Goal: Complete application form

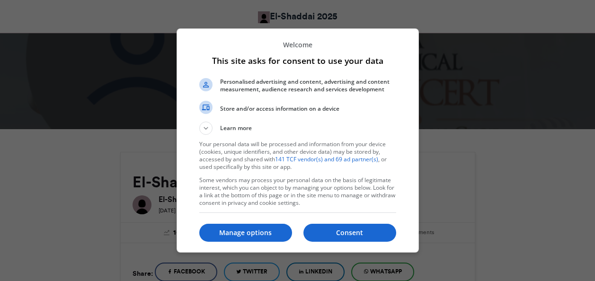
scroll to position [189, 0]
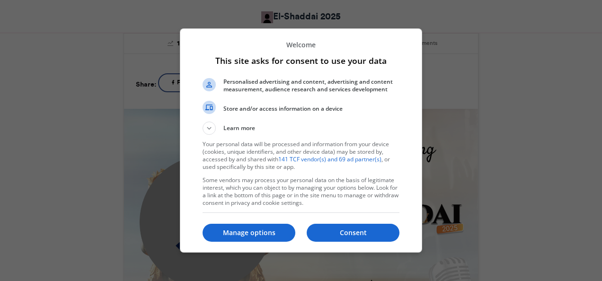
drag, startPoint x: 340, startPoint y: 237, endPoint x: 344, endPoint y: 216, distance: 21.2
click at [339, 237] on p "Consent" at bounding box center [353, 232] width 93 height 9
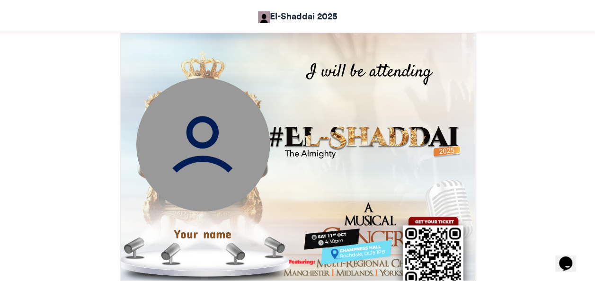
scroll to position [331, 0]
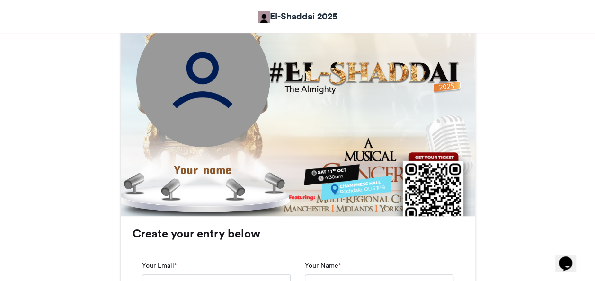
drag, startPoint x: 215, startPoint y: 170, endPoint x: 206, endPoint y: 164, distance: 11.2
click at [214, 170] on div "Your name" at bounding box center [202, 167] width 120 height 18
click at [204, 163] on div "Your name" at bounding box center [202, 167] width 120 height 18
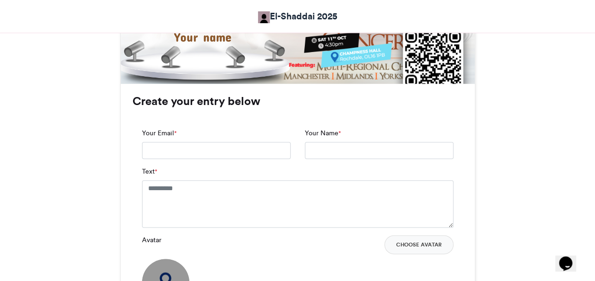
scroll to position [473, 0]
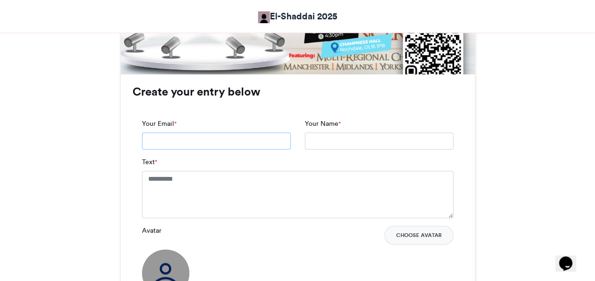
click at [193, 142] on input "Your Email *" at bounding box center [216, 141] width 149 height 17
type input "**********"
click at [339, 145] on input "Your Name *" at bounding box center [379, 141] width 149 height 17
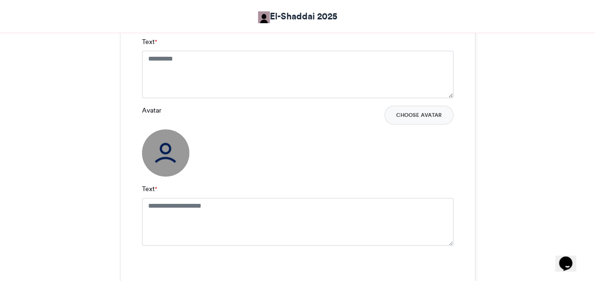
scroll to position [615, 0]
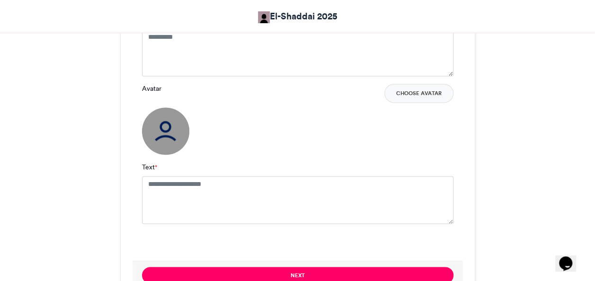
type input "**********"
click at [173, 130] on img at bounding box center [165, 130] width 47 height 47
click at [172, 133] on img at bounding box center [165, 130] width 47 height 47
click at [414, 97] on button "Choose Avatar" at bounding box center [418, 93] width 69 height 19
